Goal: Information Seeking & Learning: Find specific fact

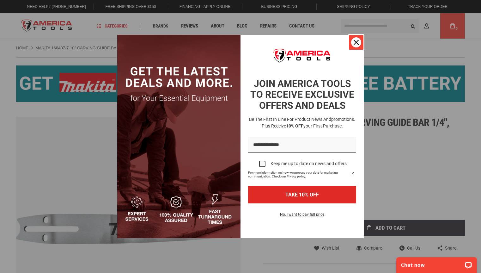
click at [354, 43] on icon "close icon" at bounding box center [355, 42] width 5 height 5
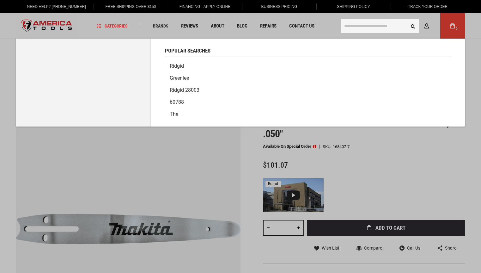
click at [356, 25] on input "text" at bounding box center [379, 26] width 77 height 14
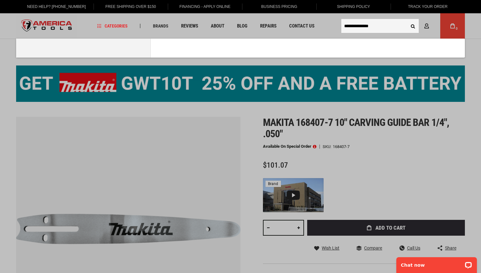
type input "**********"
click at [407, 20] on button "Search" at bounding box center [413, 26] width 12 height 12
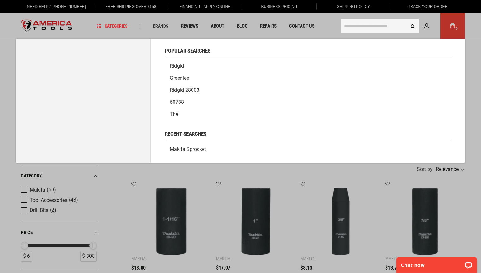
click at [361, 24] on input "text" at bounding box center [379, 26] width 77 height 14
click at [355, 26] on input "text" at bounding box center [379, 26] width 77 height 14
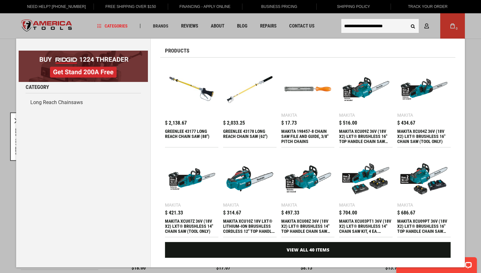
type input "**********"
click at [407, 20] on button "Search" at bounding box center [413, 26] width 12 height 12
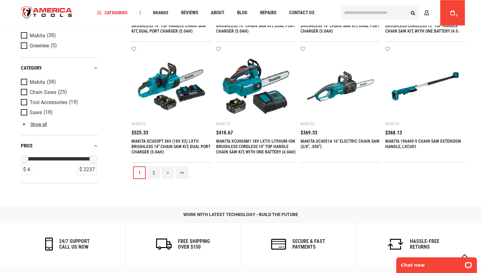
scroll to position [773, 0]
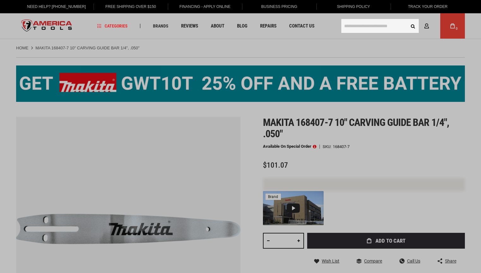
click at [356, 24] on input "text" at bounding box center [379, 26] width 77 height 14
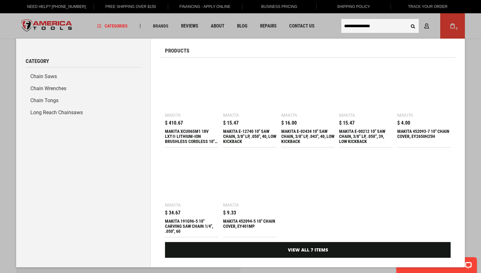
type input "**********"
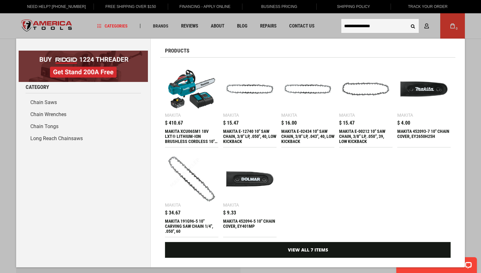
click at [407, 20] on button "Search" at bounding box center [413, 26] width 12 height 12
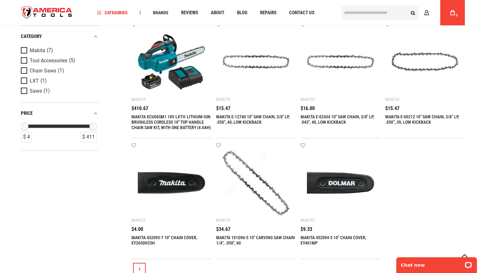
scroll to position [161, 0]
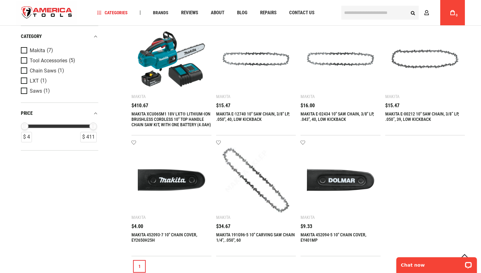
click at [255, 195] on img at bounding box center [255, 179] width 67 height 67
click at [255, 189] on img at bounding box center [255, 179] width 67 height 67
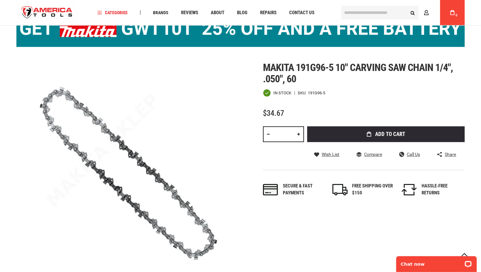
scroll to position [64, 0]
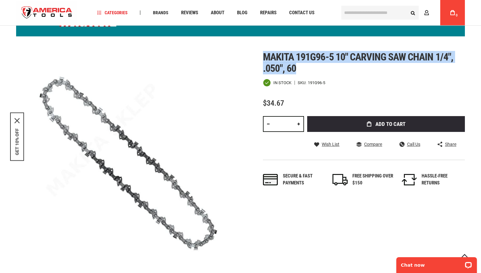
drag, startPoint x: 264, startPoint y: 55, endPoint x: 299, endPoint y: 67, distance: 36.5
click at [299, 67] on h1 "Makita 191g96-5 10" carving saw chain 1/4", .050", 60" at bounding box center [364, 62] width 202 height 23
copy span "Makita 191g96-5 10" carving saw chain 1/4", .050", 60"
click at [307, 60] on span "Makita 191g96-5 10" carving saw chain 1/4", .050", 60" at bounding box center [358, 62] width 190 height 23
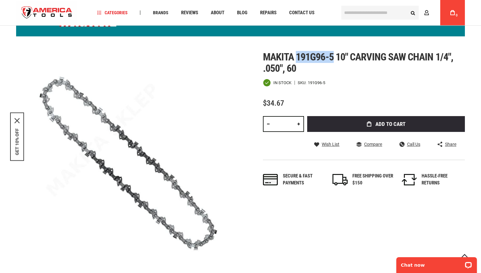
drag, startPoint x: 297, startPoint y: 57, endPoint x: 335, endPoint y: 55, distance: 37.7
click at [335, 55] on span "Makita 191g96-5 10" carving saw chain 1/4", .050", 60" at bounding box center [358, 62] width 190 height 23
drag, startPoint x: 335, startPoint y: 55, endPoint x: 265, endPoint y: 54, distance: 69.5
click at [265, 54] on span "Makita 191g96-5 10" carving saw chain 1/4", .050", 60" at bounding box center [358, 62] width 190 height 23
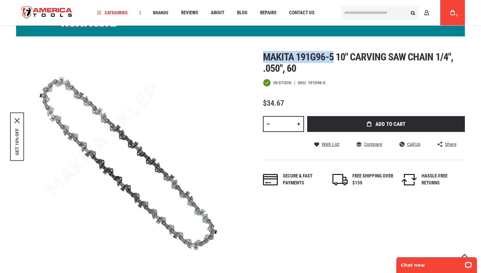
copy span "Makita 191g96-5"
